Goal: Task Accomplishment & Management: Complete application form

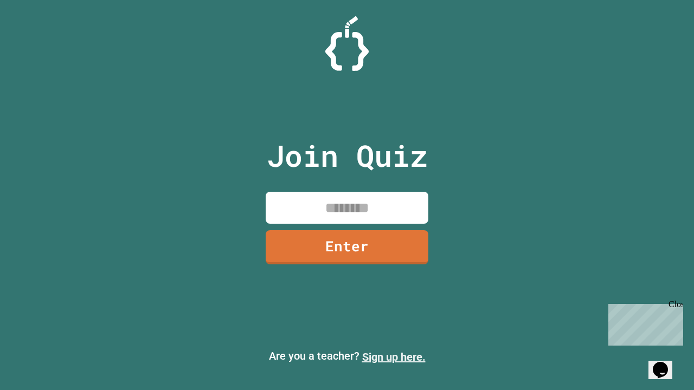
click at [393, 357] on link "Sign up here." at bounding box center [393, 357] width 63 height 13
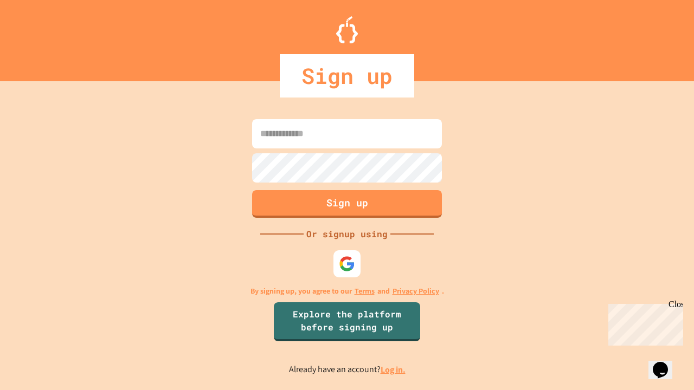
click at [393, 370] on link "Log in." at bounding box center [392, 369] width 25 height 11
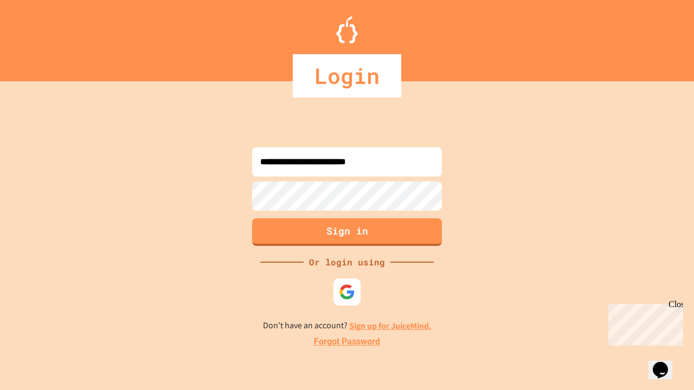
type input "**********"
